Goal: Complete application form

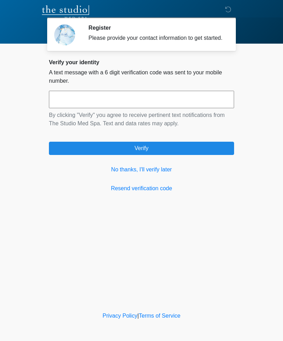
click at [70, 108] on input "text" at bounding box center [141, 99] width 185 height 17
type input "******"
click at [84, 154] on button "Verify" at bounding box center [141, 148] width 185 height 13
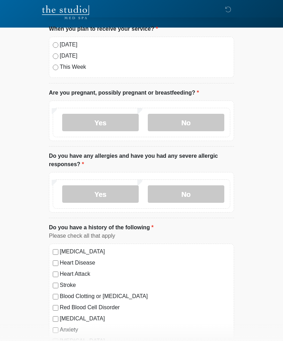
scroll to position [37, 0]
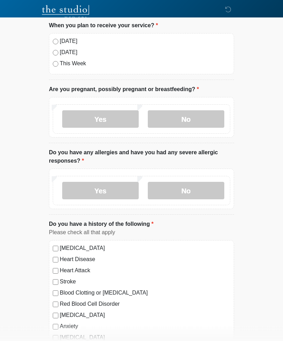
click at [191, 119] on label "No" at bounding box center [186, 119] width 76 height 17
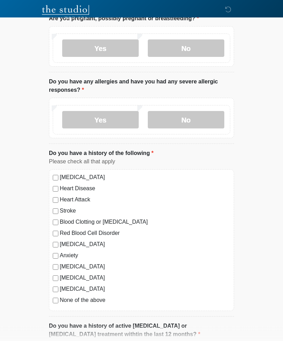
scroll to position [108, 0]
click at [205, 121] on label "No" at bounding box center [186, 119] width 76 height 17
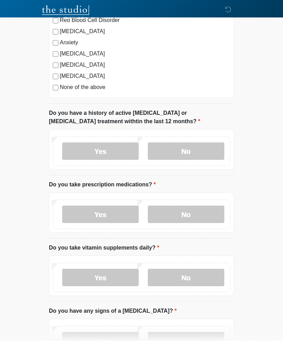
scroll to position [323, 0]
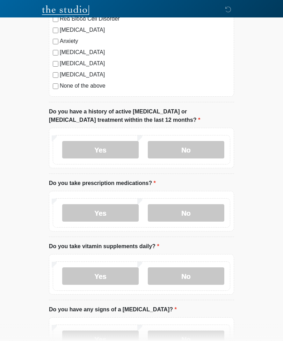
click at [190, 148] on label "No" at bounding box center [186, 149] width 76 height 17
click at [199, 211] on label "No" at bounding box center [186, 212] width 76 height 17
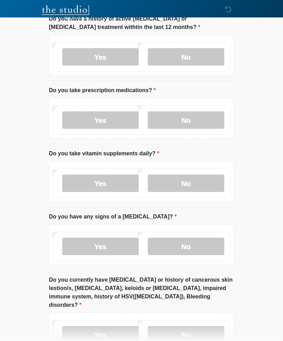
scroll to position [423, 0]
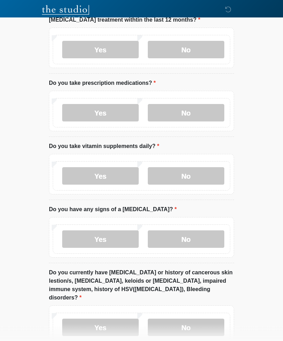
click at [106, 174] on label "Yes" at bounding box center [100, 176] width 76 height 17
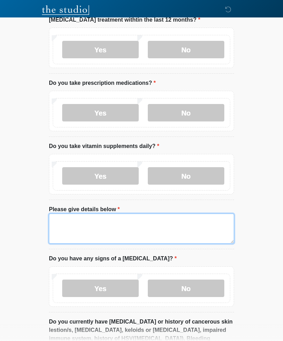
click at [132, 227] on textarea "Please give details below" at bounding box center [141, 229] width 185 height 30
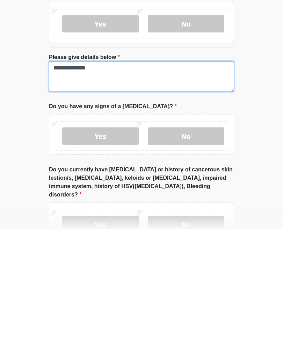
type textarea "**********"
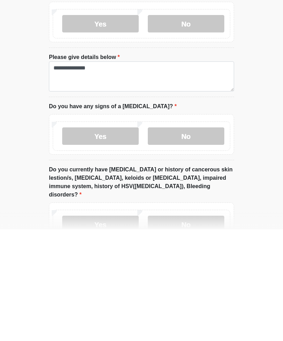
click at [199, 239] on label "No" at bounding box center [186, 247] width 76 height 17
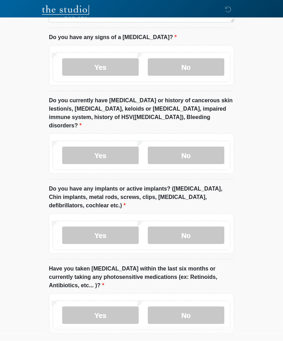
click at [185, 147] on label "No" at bounding box center [186, 155] width 76 height 17
click at [193, 226] on label "No" at bounding box center [186, 234] width 76 height 17
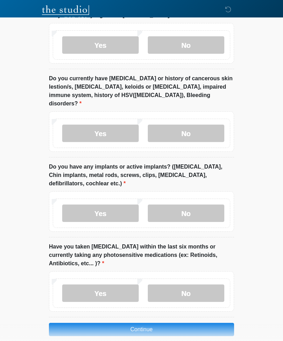
click at [189, 284] on label "No" at bounding box center [186, 292] width 76 height 17
click at [157, 323] on button "Continue" at bounding box center [141, 329] width 185 height 13
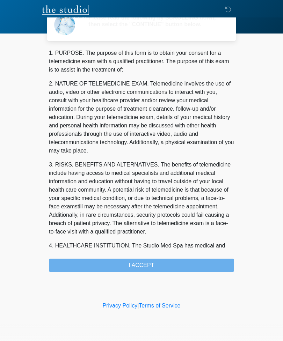
scroll to position [0, 0]
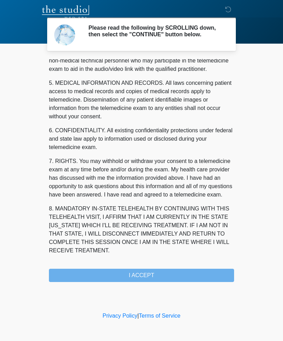
click at [163, 281] on div "1. PURPOSE. The purpose of this form is to obtain your consent for a telemedici…" at bounding box center [141, 170] width 185 height 223
click at [168, 277] on button "I ACCEPT" at bounding box center [141, 275] width 185 height 13
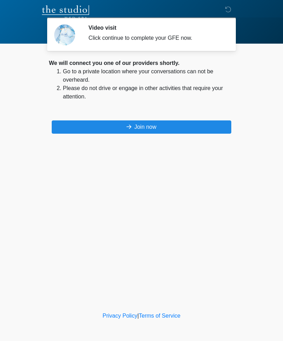
click at [154, 127] on button "Join now" at bounding box center [141, 126] width 179 height 13
